Goal: Communication & Community: Answer question/provide support

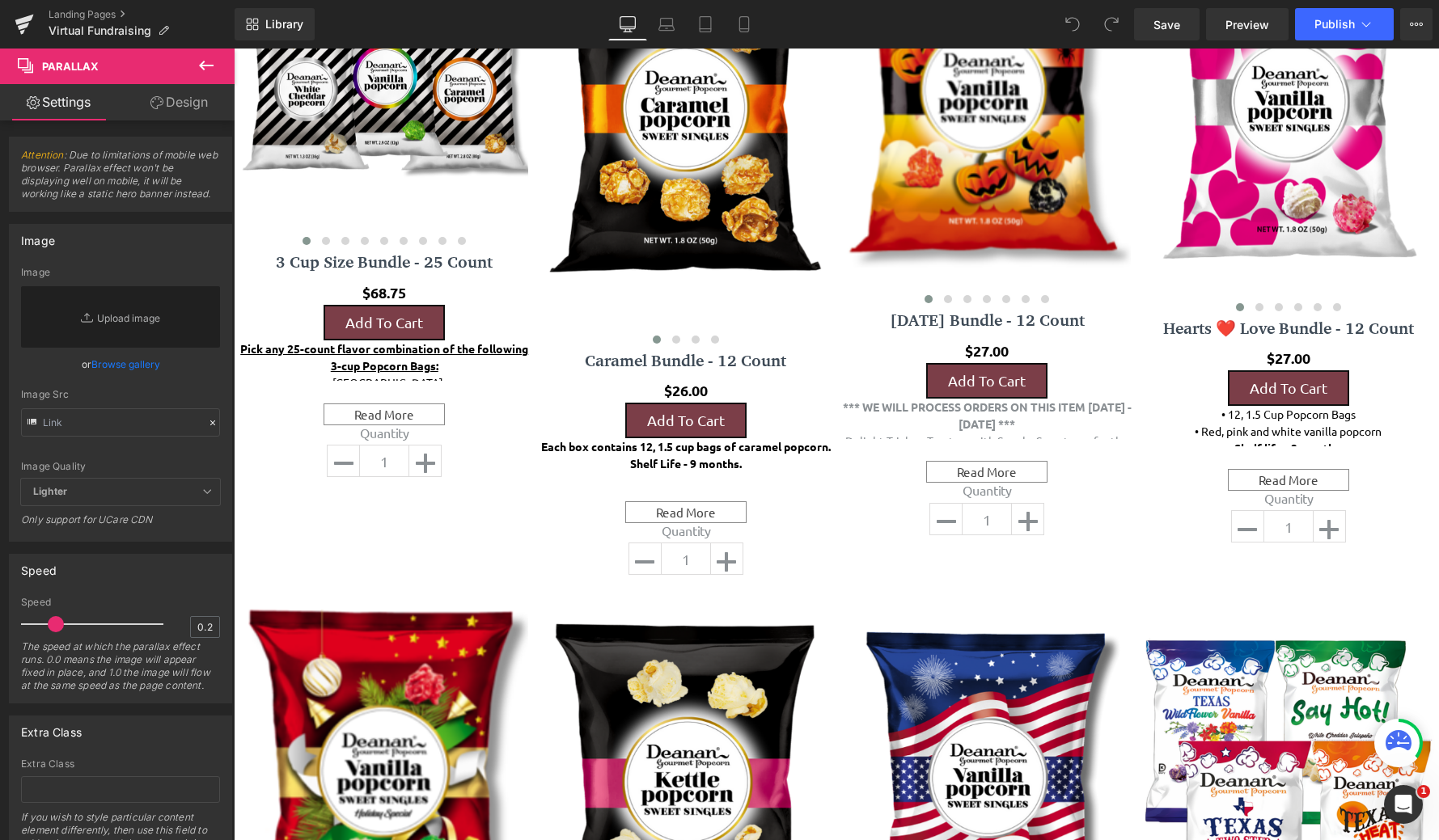
scroll to position [1502, 0]
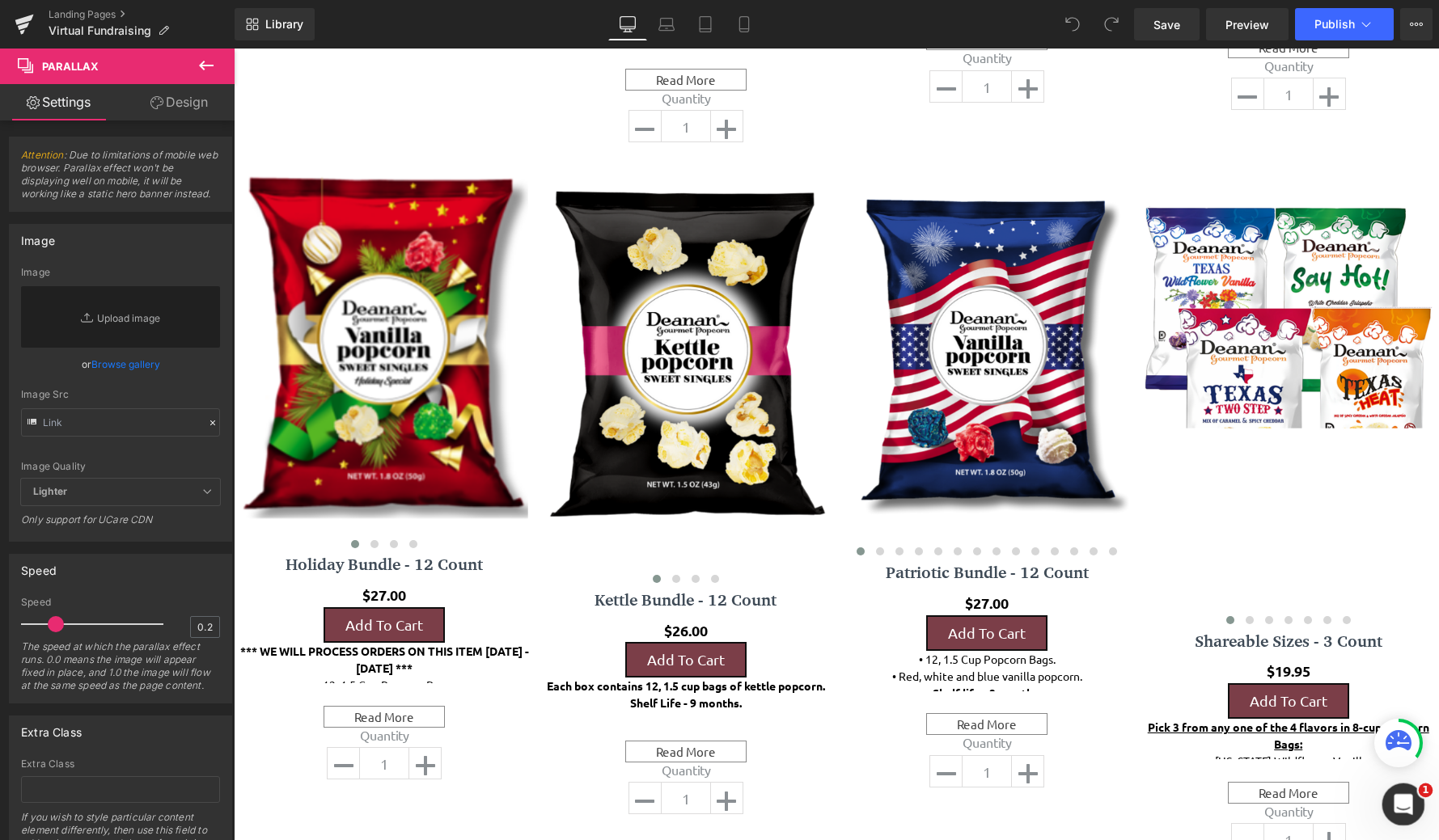
click at [1407, 798] on icon "Open Intercom Messenger" at bounding box center [1401, 802] width 27 height 27
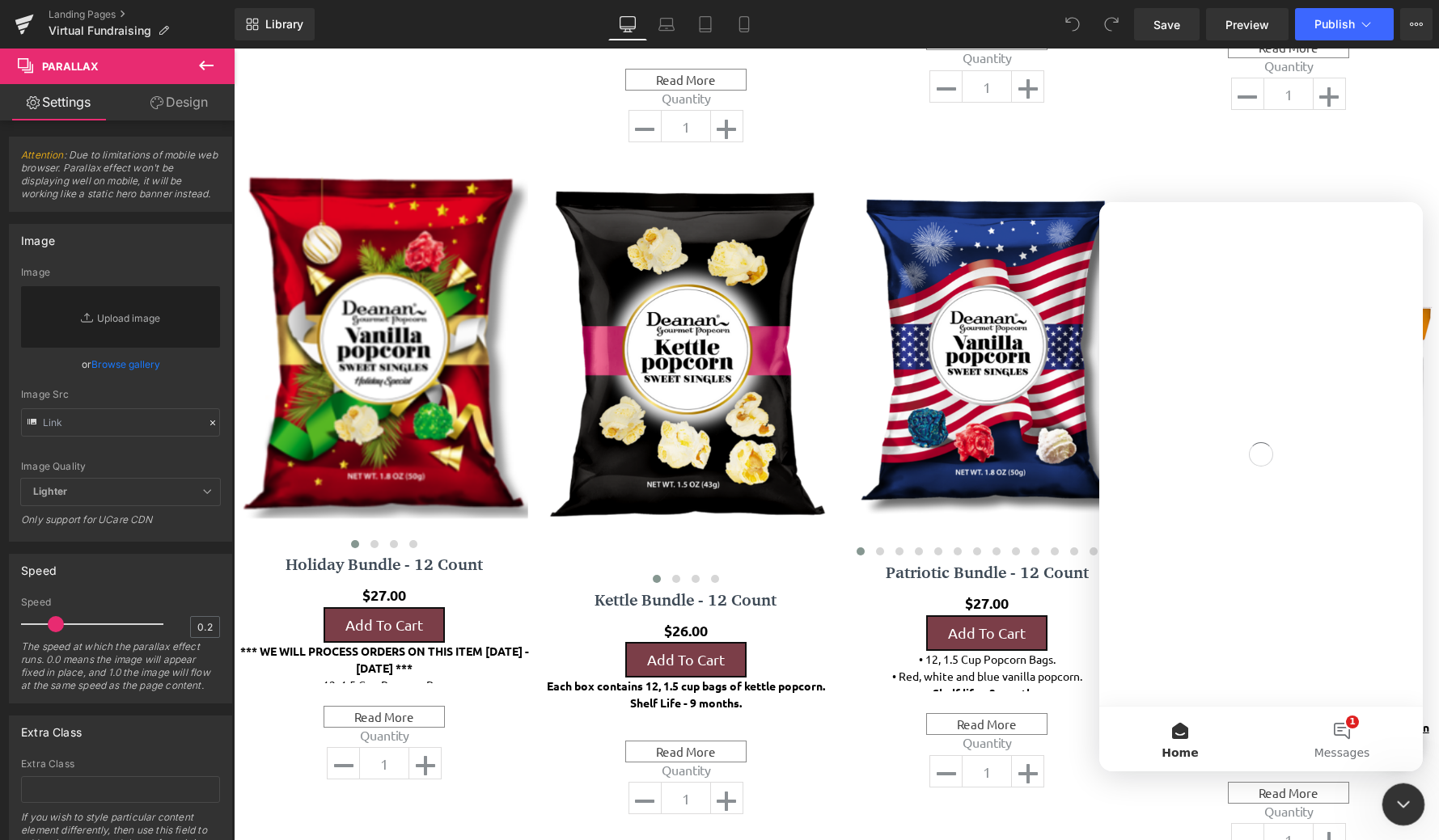
scroll to position [0, 0]
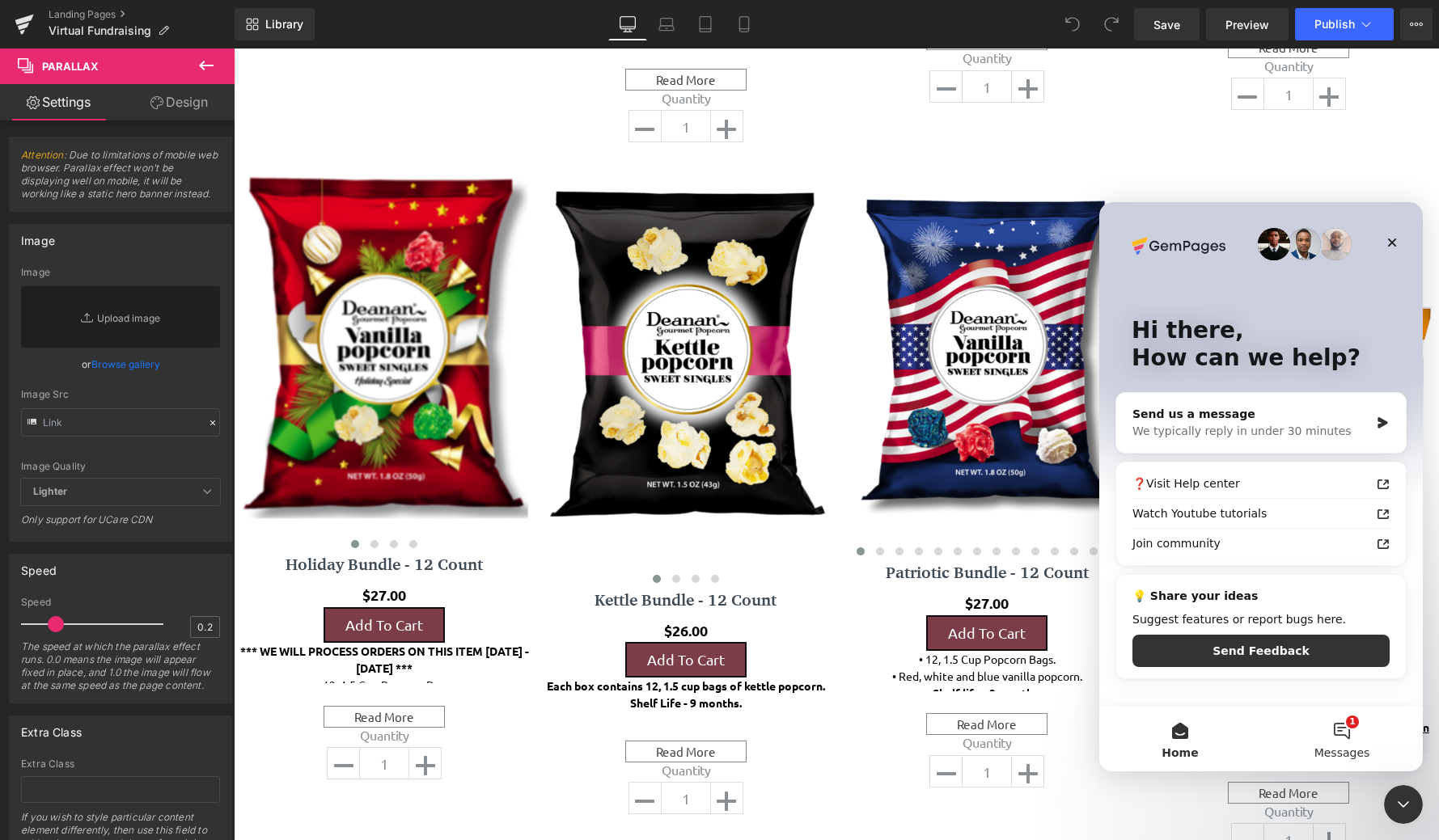
click at [1322, 733] on button "1 Messages" at bounding box center [1341, 739] width 161 height 65
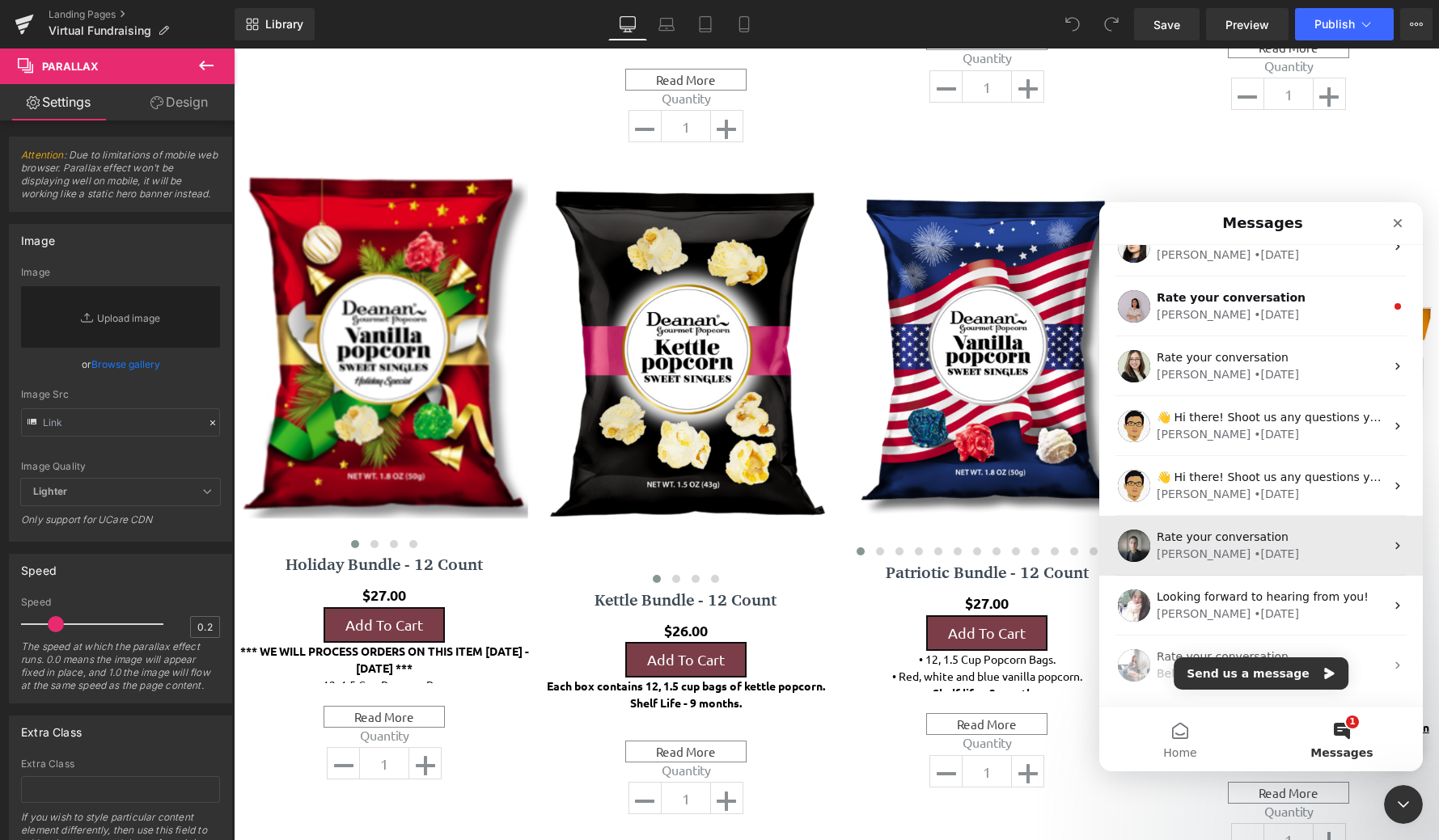
scroll to position [203, 0]
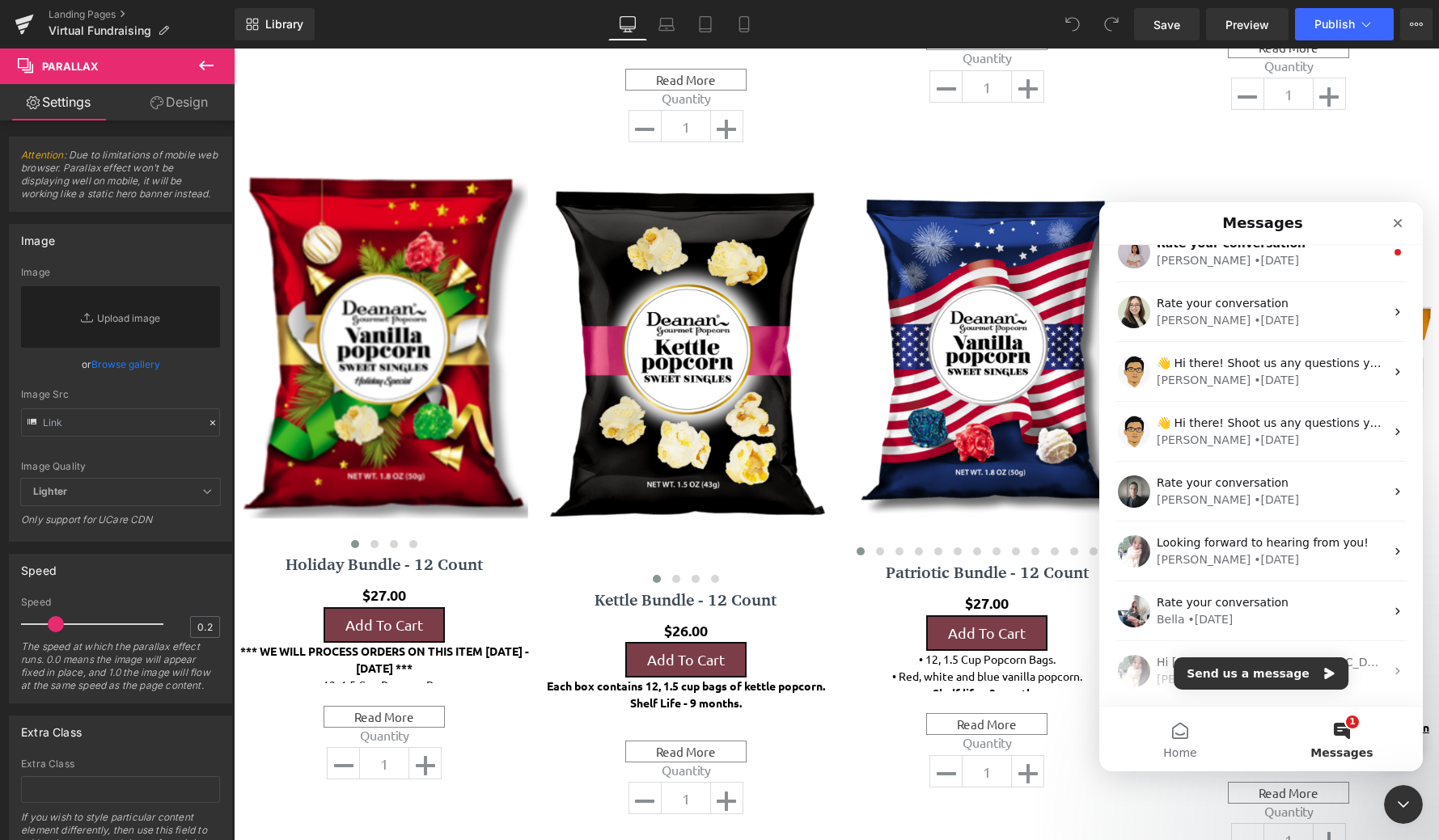
click at [1305, 723] on button "1 Messages" at bounding box center [1341, 739] width 161 height 65
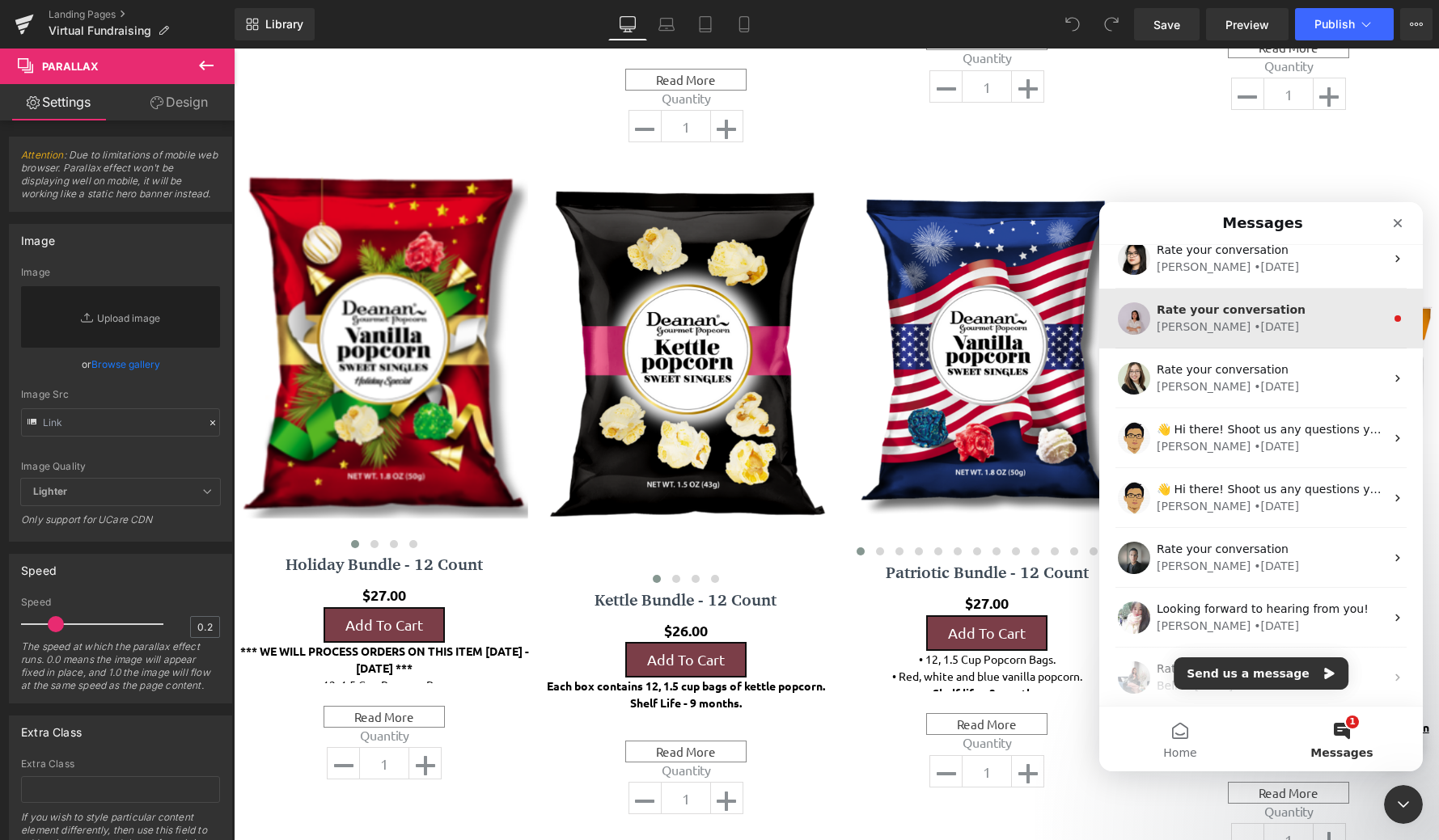
scroll to position [121, 0]
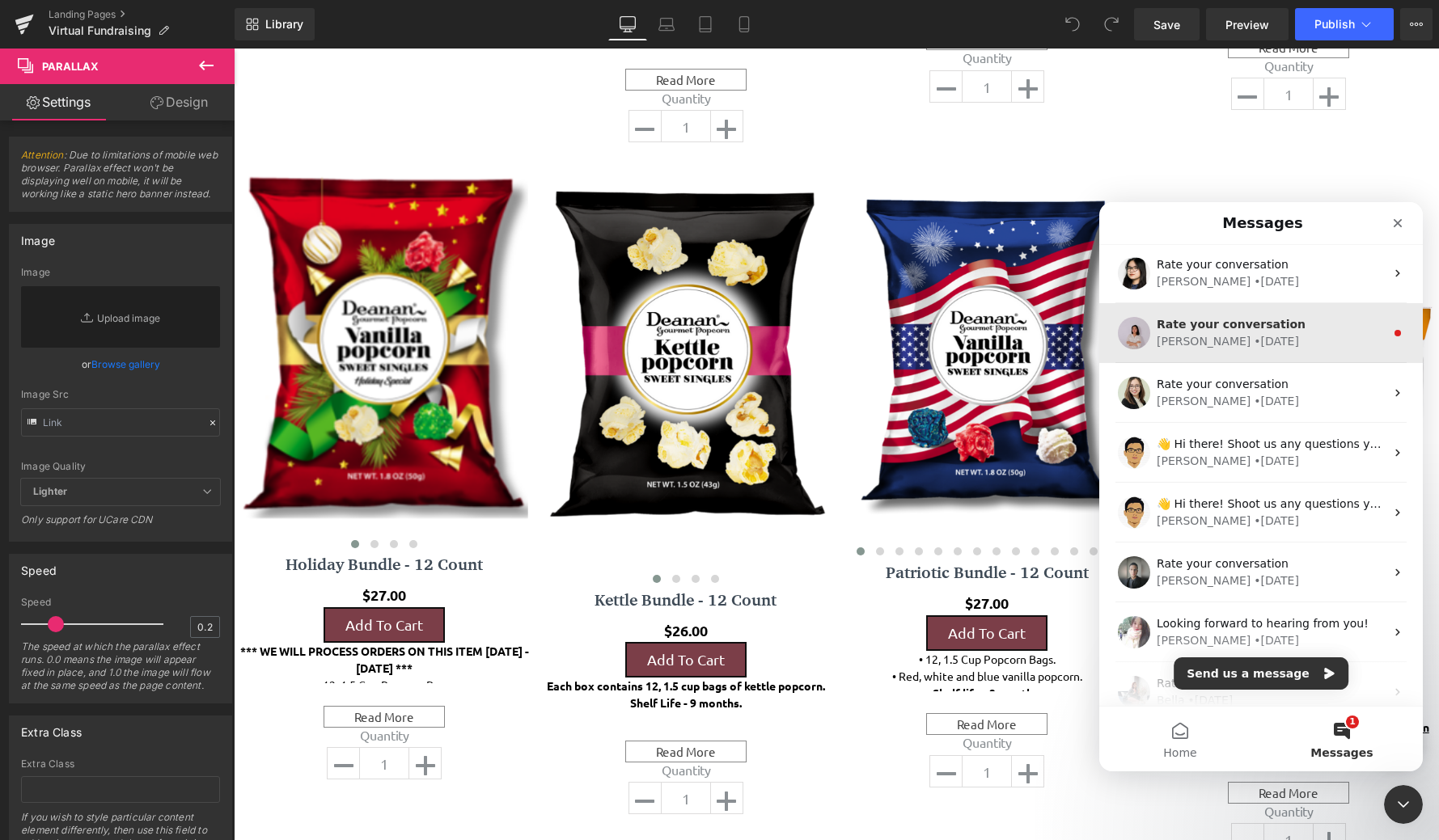
click at [1308, 345] on div "[PERSON_NAME] • [DATE]" at bounding box center [1270, 342] width 228 height 17
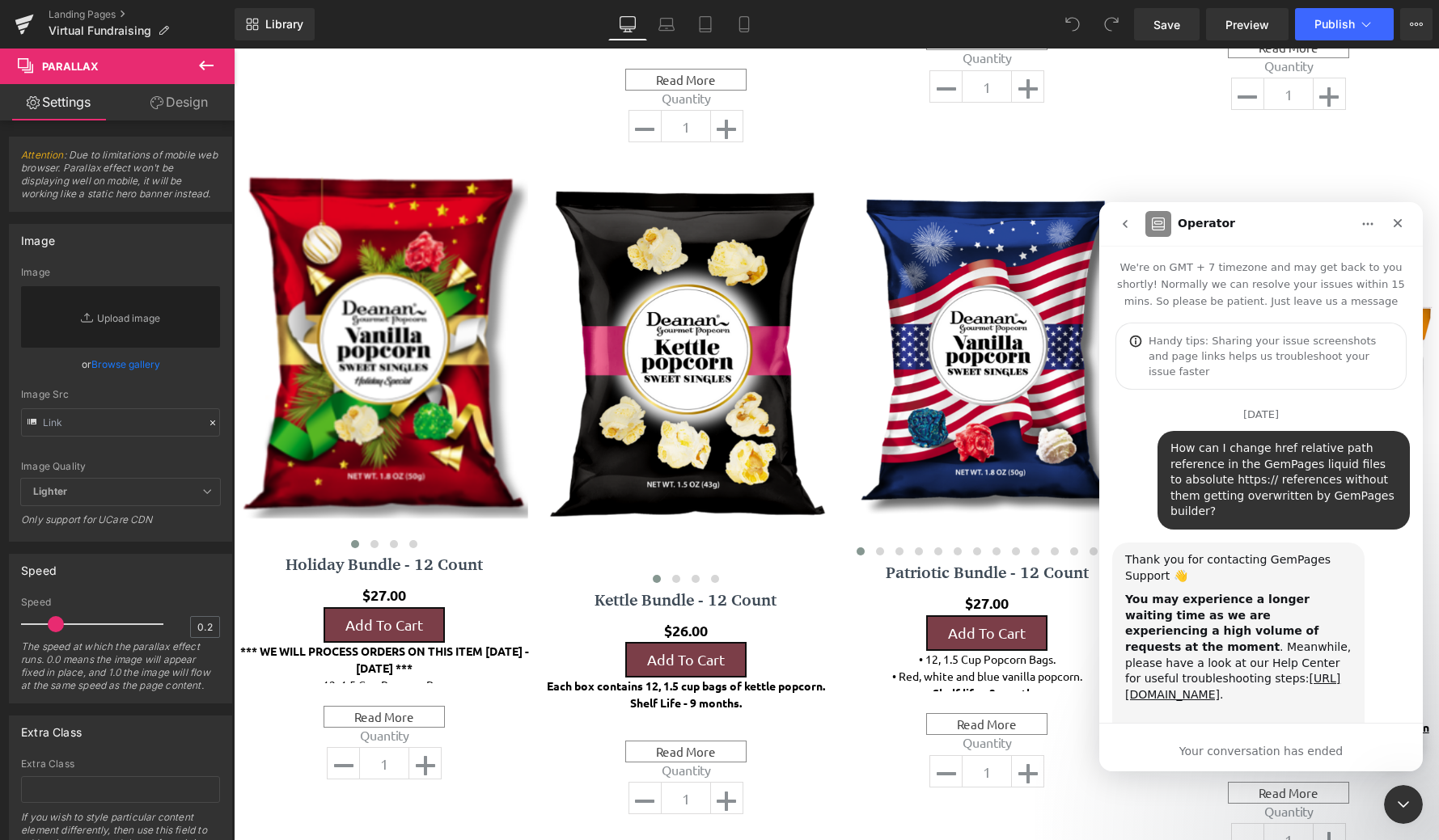
scroll to position [164, 0]
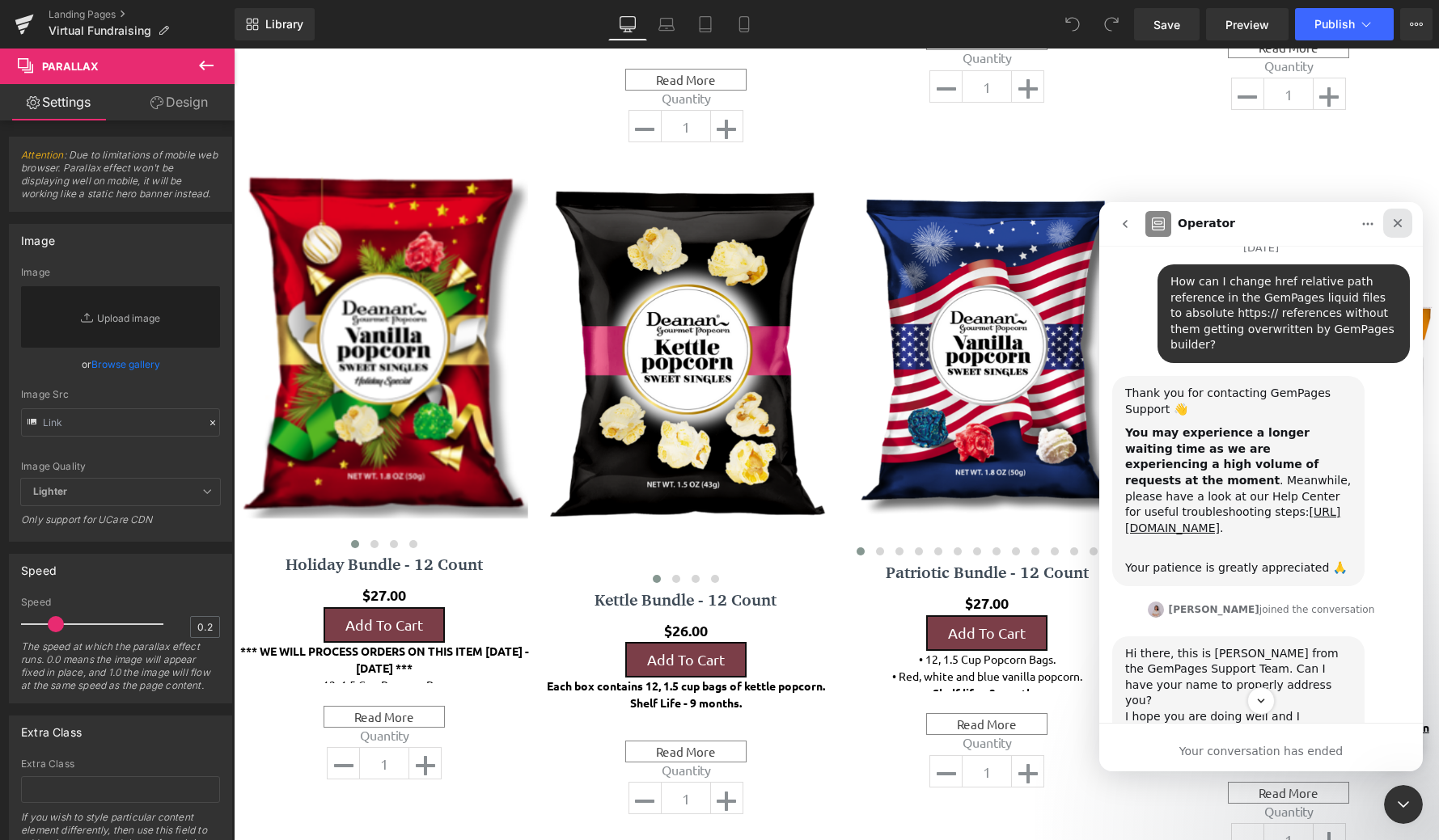
click at [1409, 225] on div "Close" at bounding box center [1397, 223] width 29 height 29
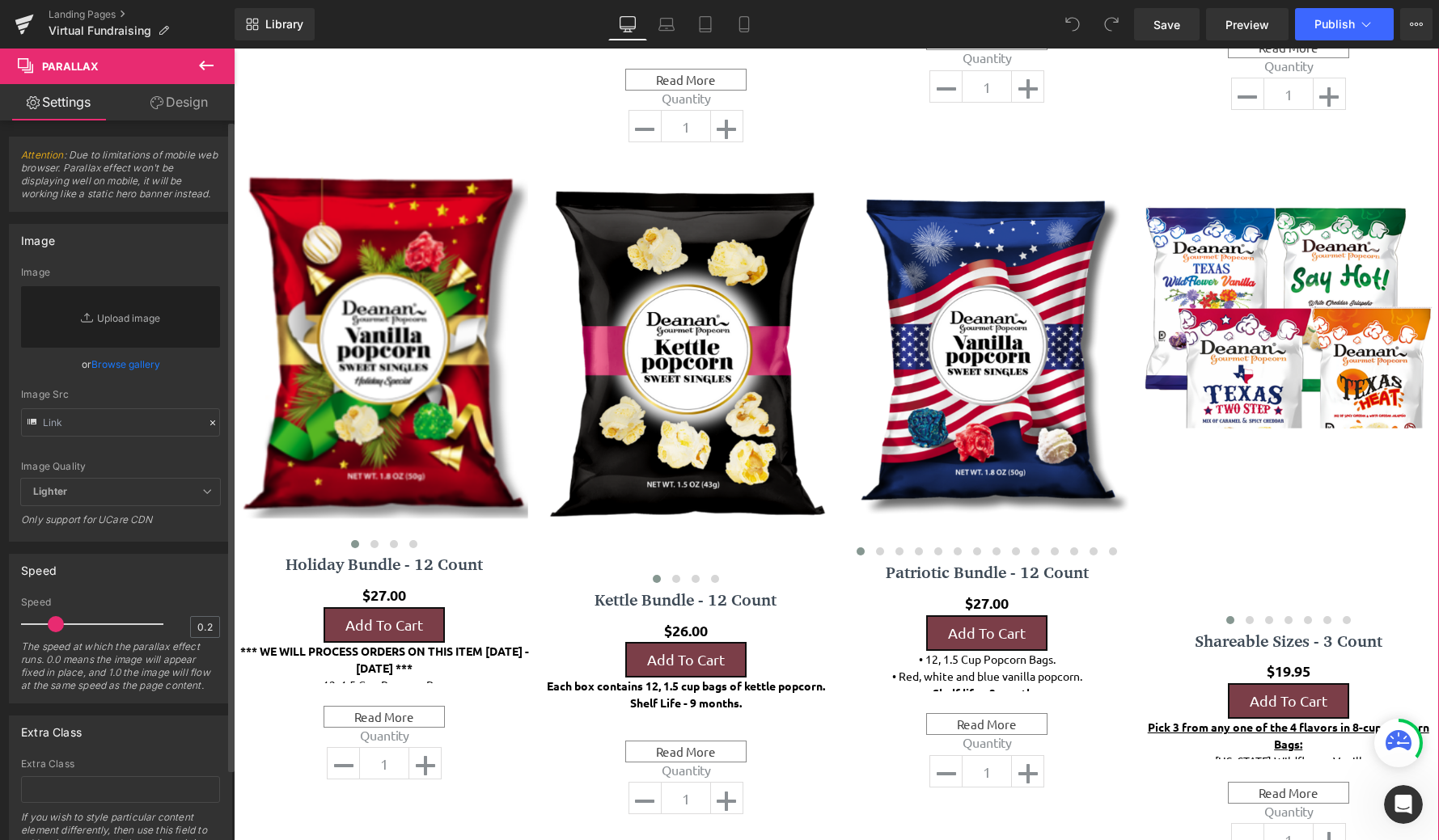
scroll to position [8194, 0]
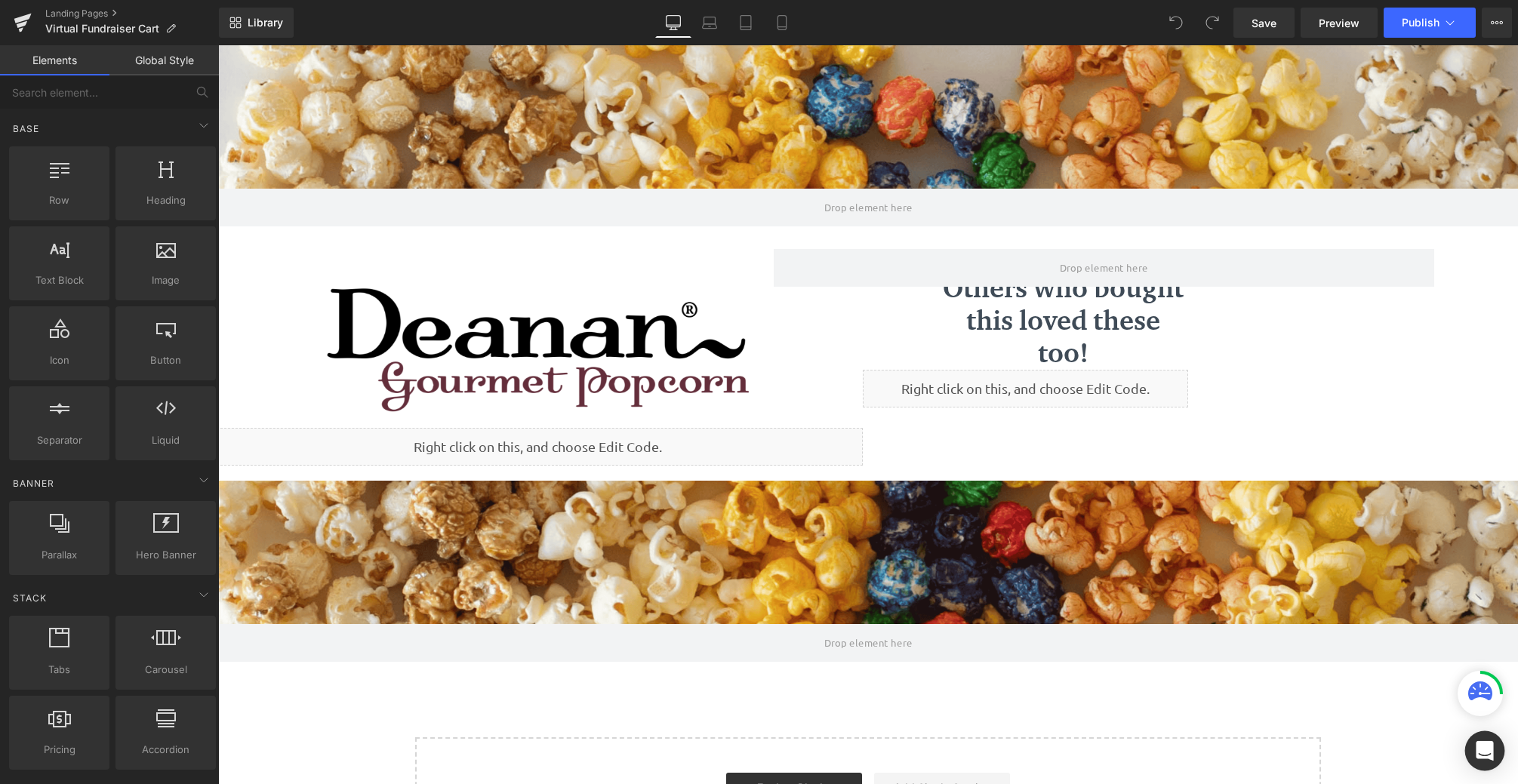
click at [1488, 756] on icon "Open Intercom Messenger" at bounding box center [1484, 751] width 18 height 19
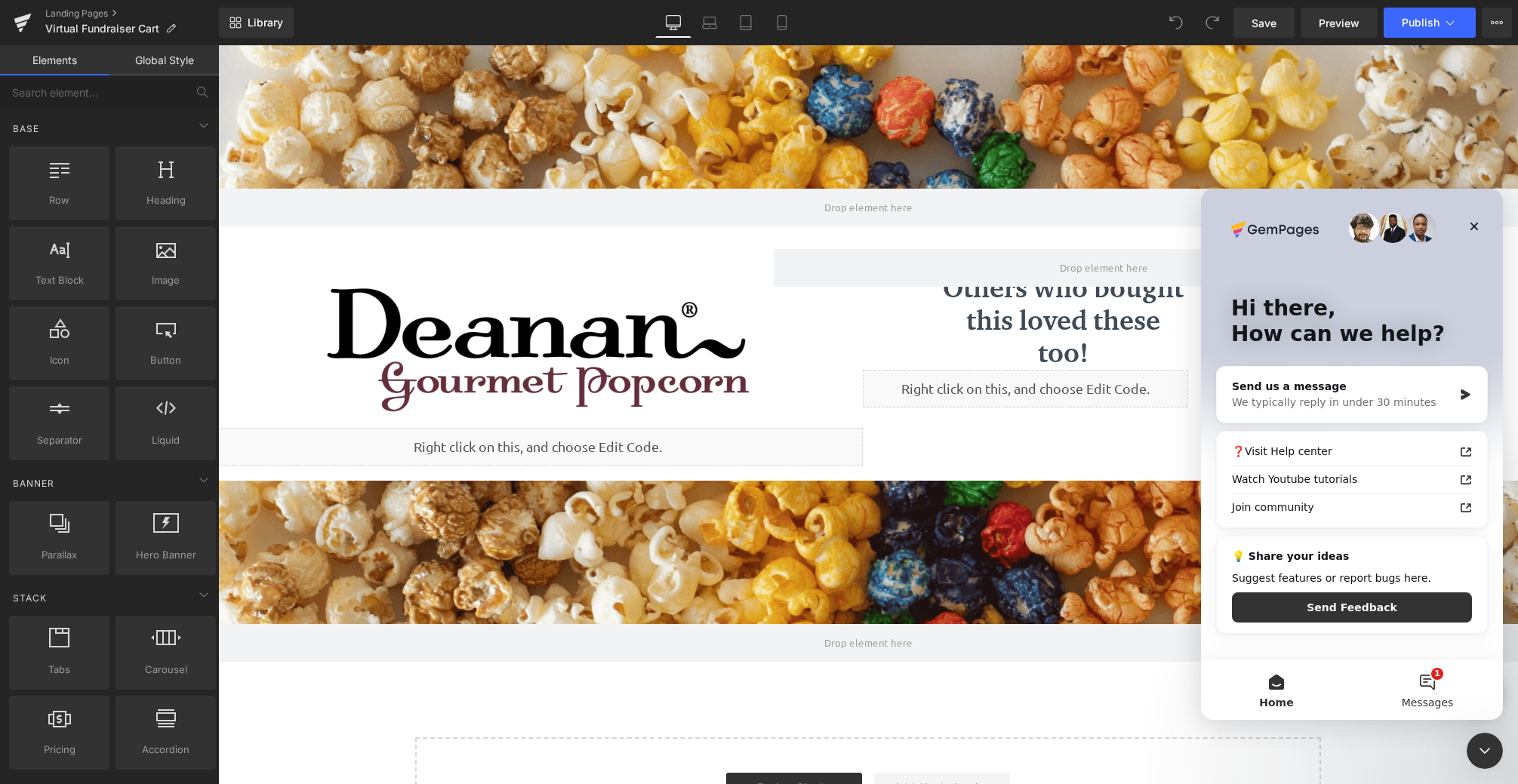
click at [1433, 681] on button "1 Messages" at bounding box center [1427, 689] width 151 height 60
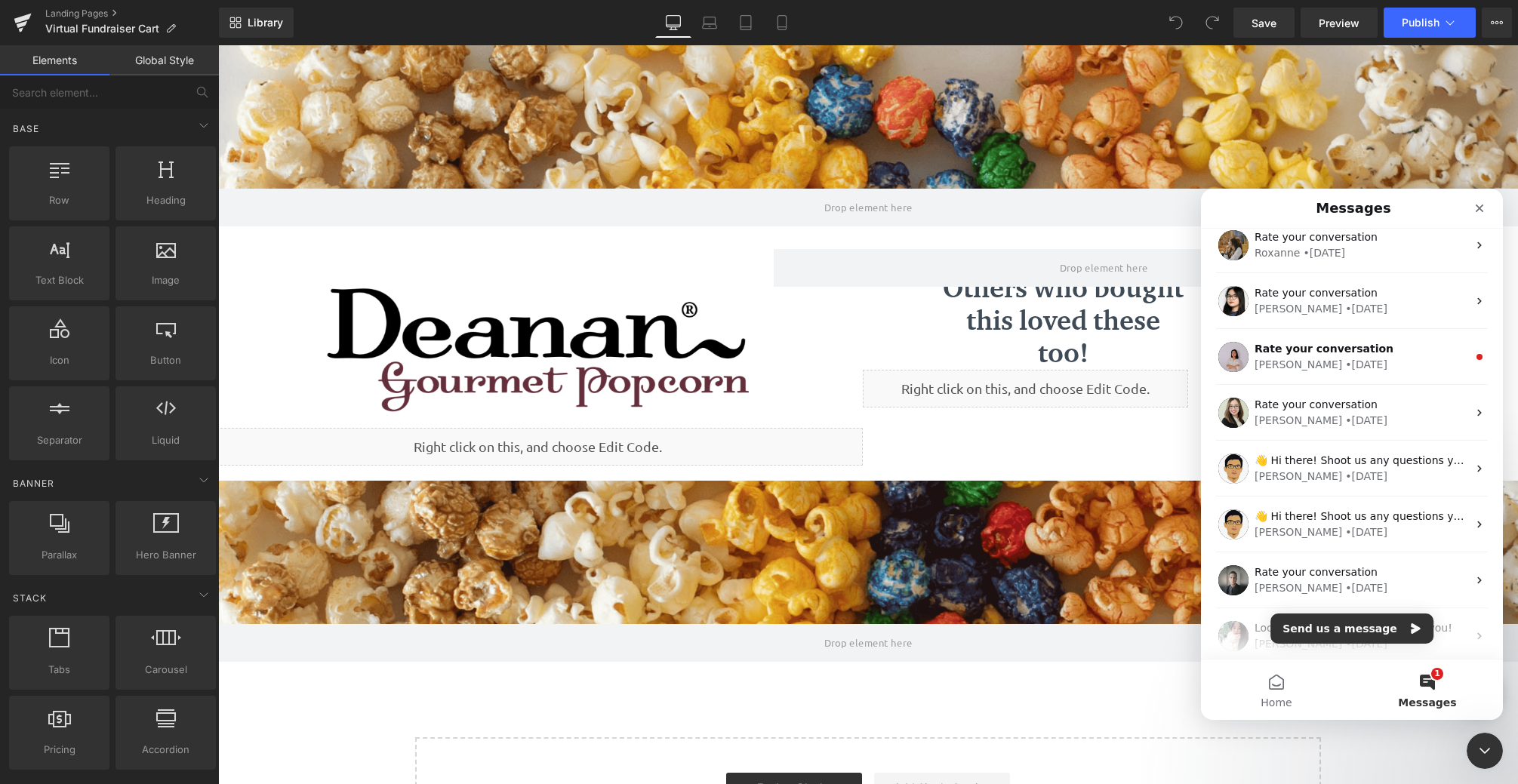
scroll to position [38, 0]
